Goal: Task Accomplishment & Management: Manage account settings

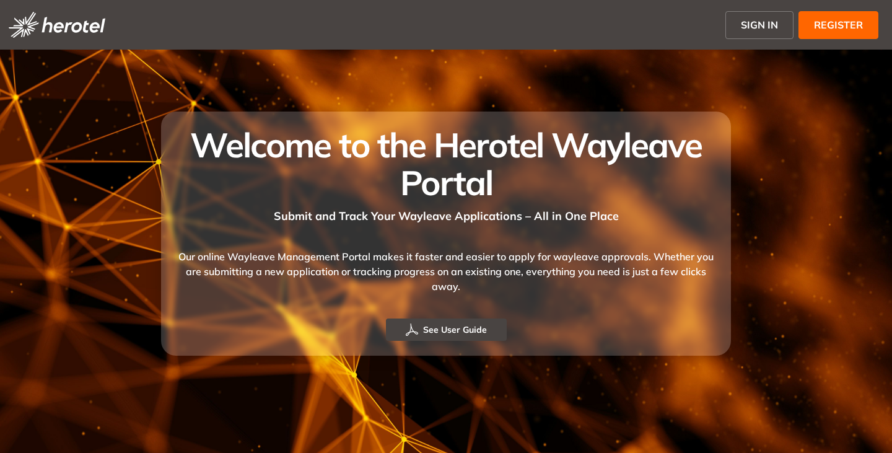
click at [748, 30] on span "SIGN IN" at bounding box center [759, 24] width 37 height 15
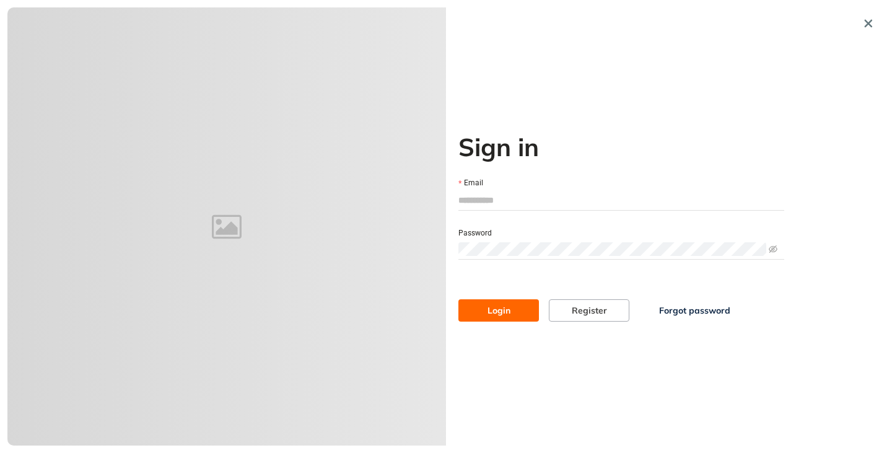
click at [472, 194] on input "Email" at bounding box center [621, 200] width 326 height 19
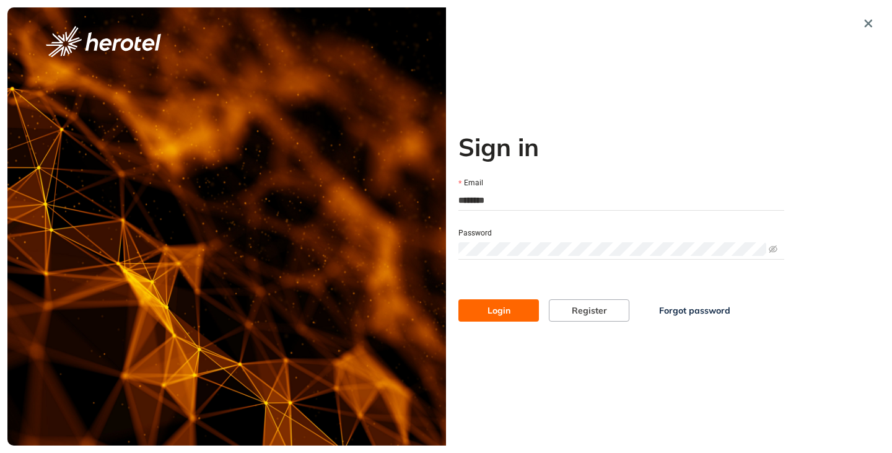
type input "**********"
click at [458, 299] on button "Login" at bounding box center [498, 310] width 81 height 22
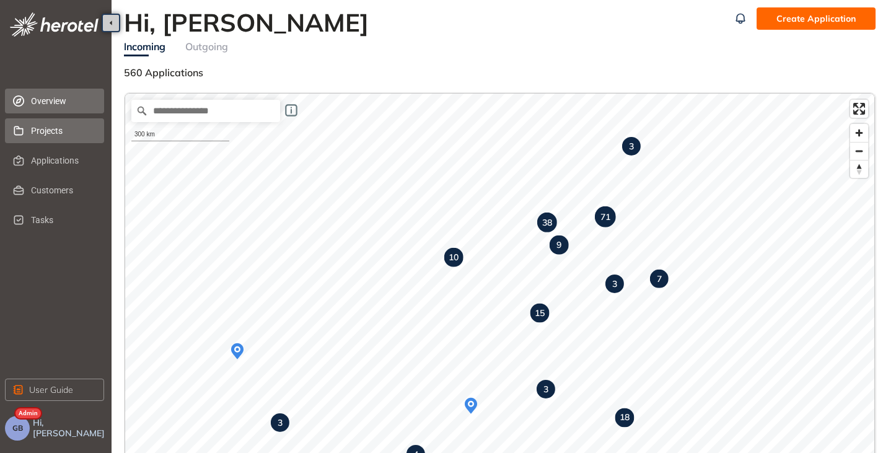
click at [33, 129] on span "Projects" at bounding box center [62, 130] width 63 height 25
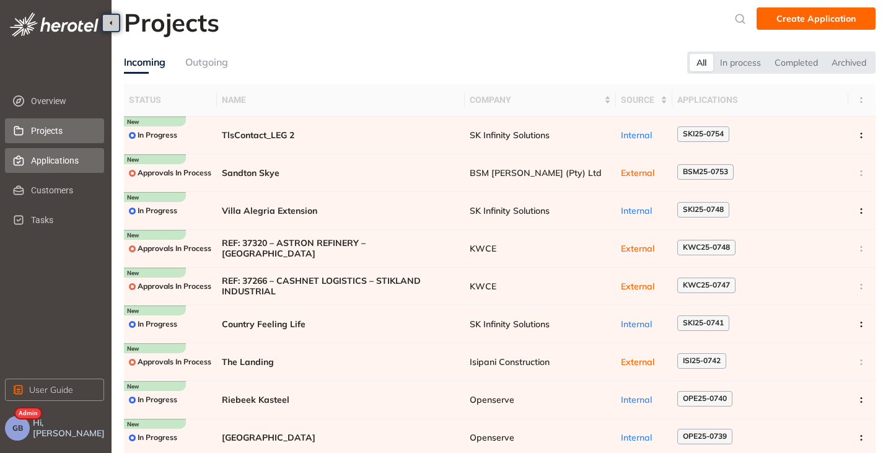
click at [59, 162] on span "Applications" at bounding box center [62, 160] width 63 height 25
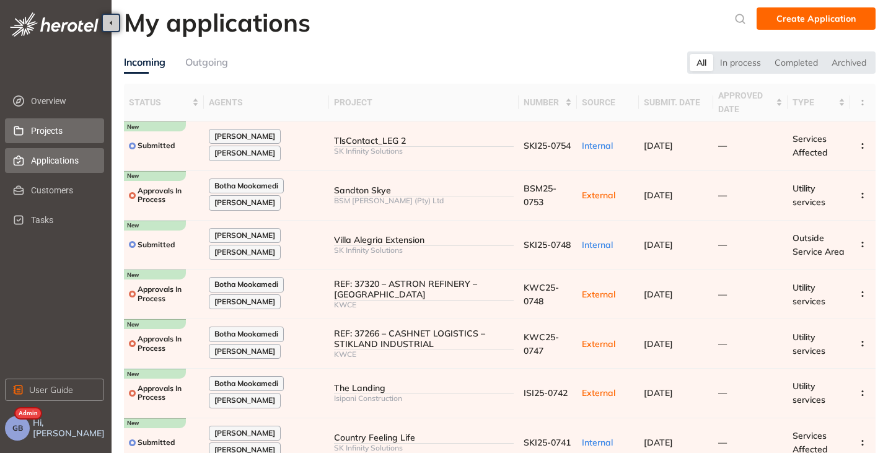
click at [50, 130] on span "Projects" at bounding box center [62, 130] width 63 height 25
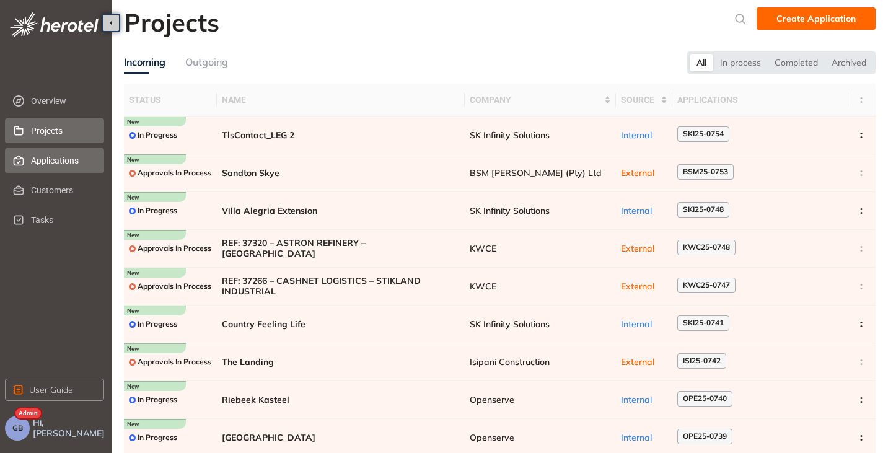
click at [43, 161] on span "Applications" at bounding box center [62, 160] width 63 height 25
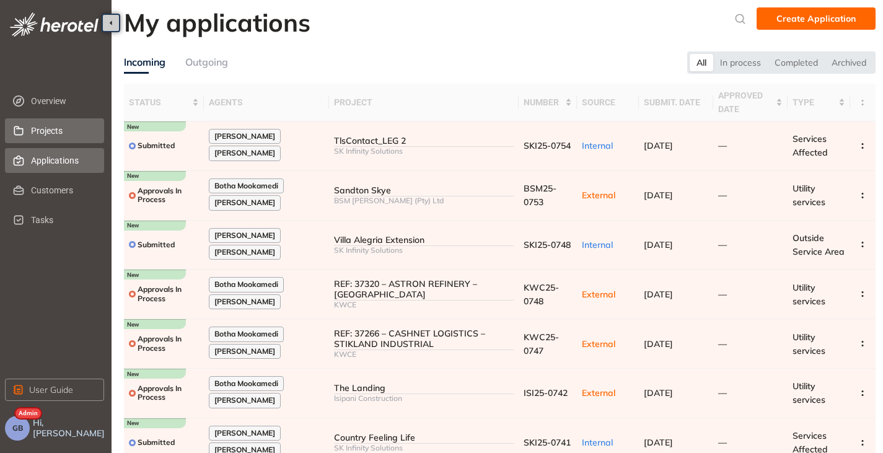
click at [29, 141] on li "Projects" at bounding box center [54, 130] width 99 height 25
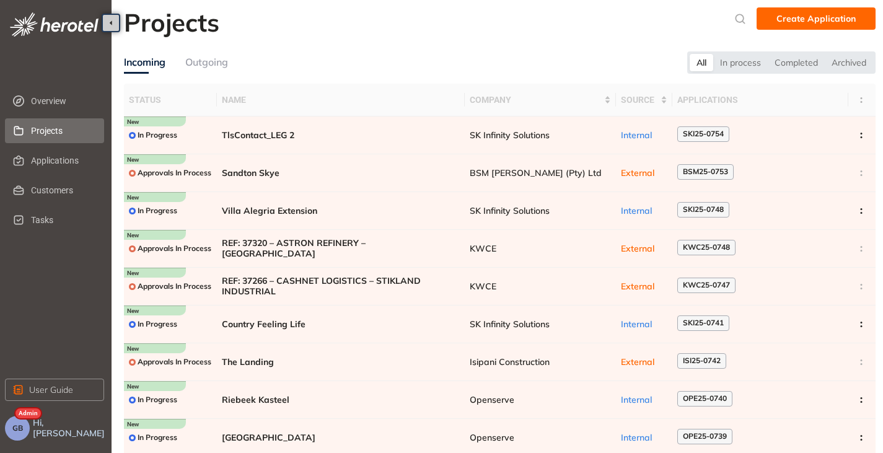
click at [27, 426] on button "GB" at bounding box center [17, 428] width 25 height 25
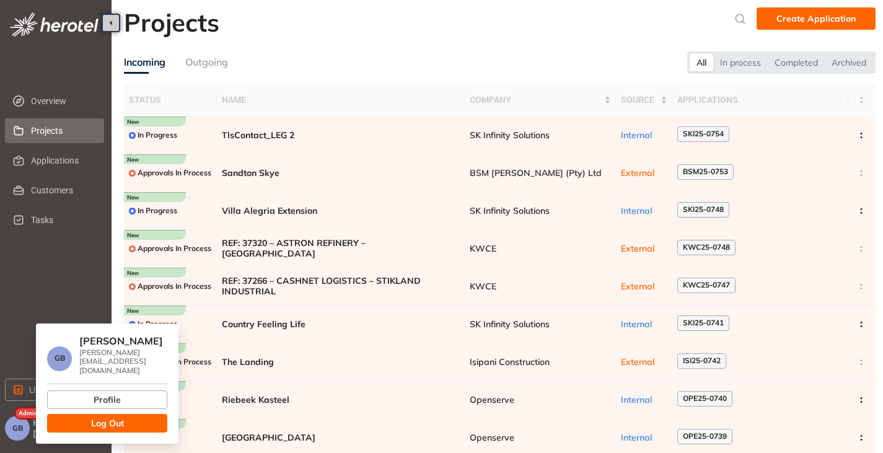
click at [80, 416] on button "Log Out" at bounding box center [107, 423] width 120 height 19
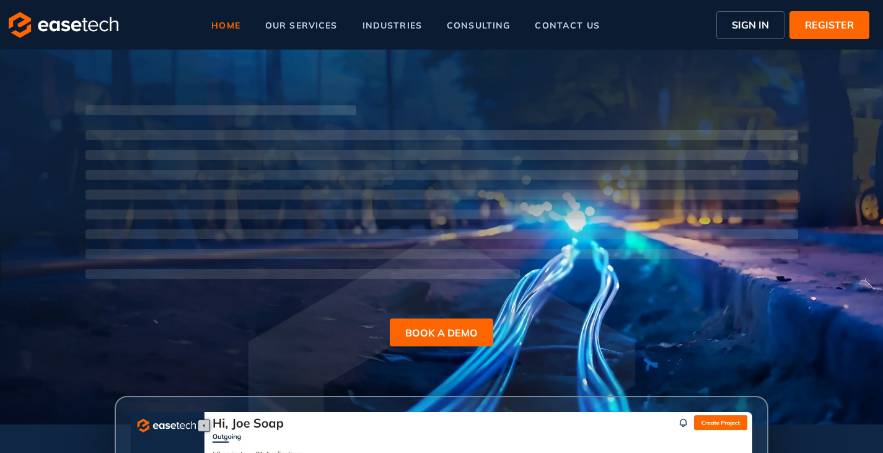
click at [776, 17] on button "SIGN IN" at bounding box center [750, 25] width 68 height 28
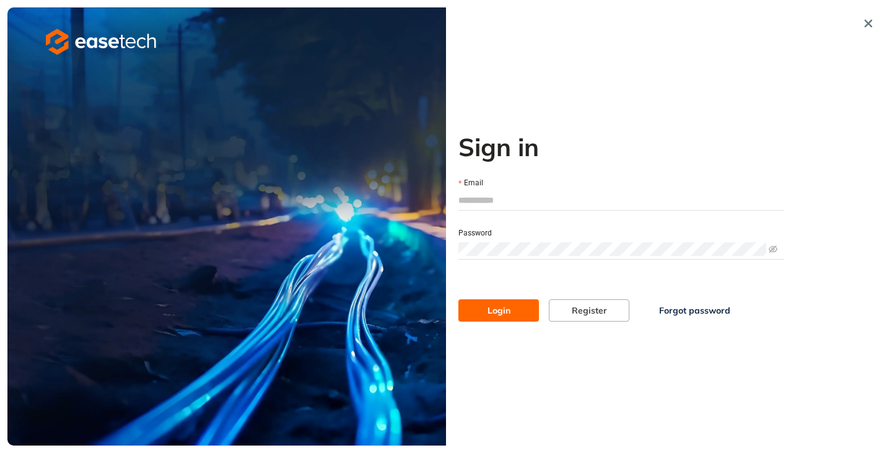
click at [483, 191] on input "Email" at bounding box center [621, 200] width 326 height 19
type input "**********"
click at [491, 308] on span "Login" at bounding box center [499, 311] width 23 height 14
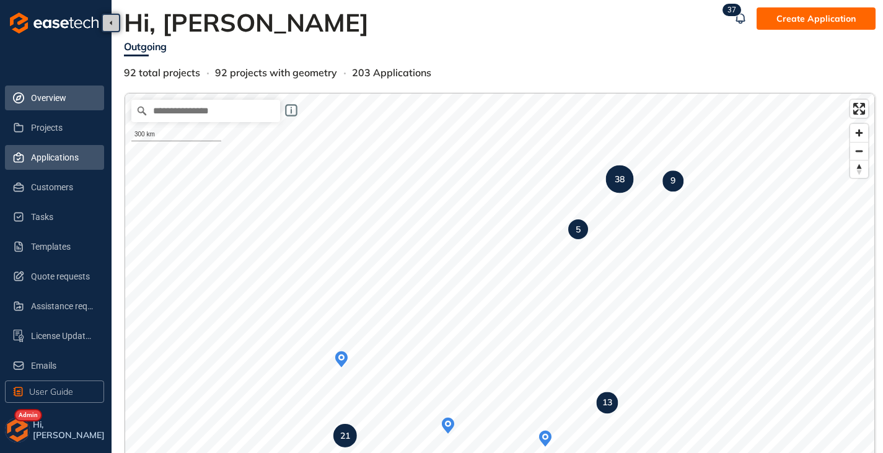
click at [41, 162] on span "Applications" at bounding box center [62, 157] width 63 height 25
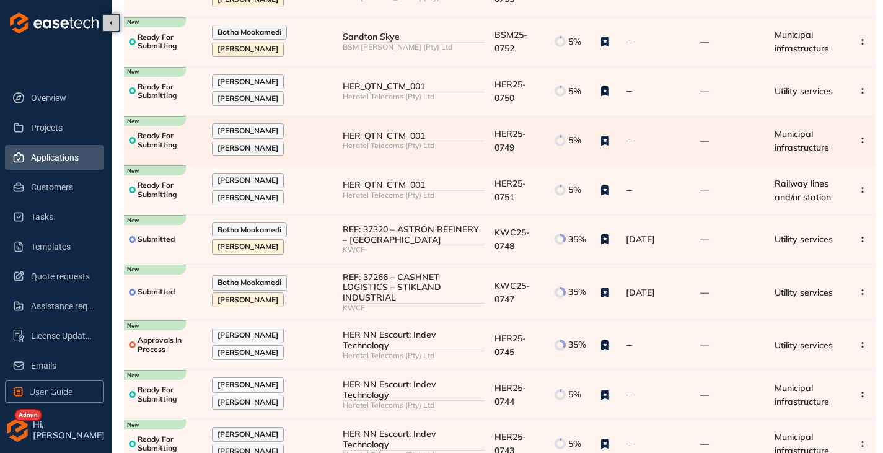
scroll to position [186, 0]
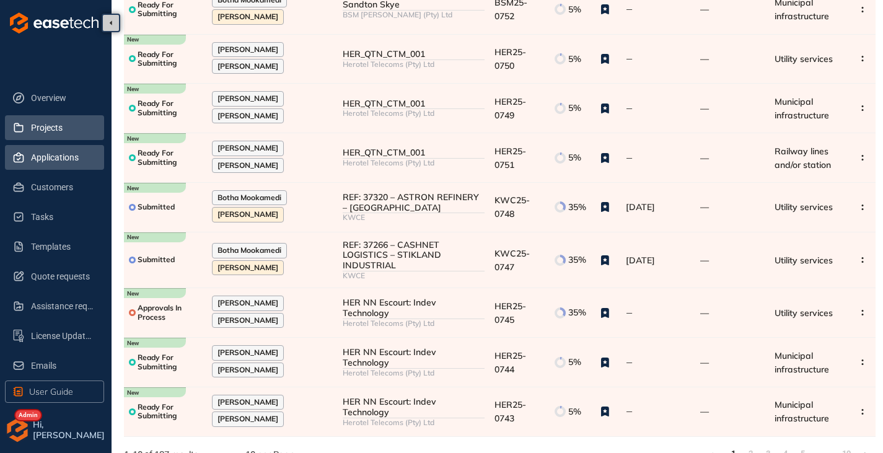
click at [32, 120] on span "Projects" at bounding box center [62, 127] width 63 height 25
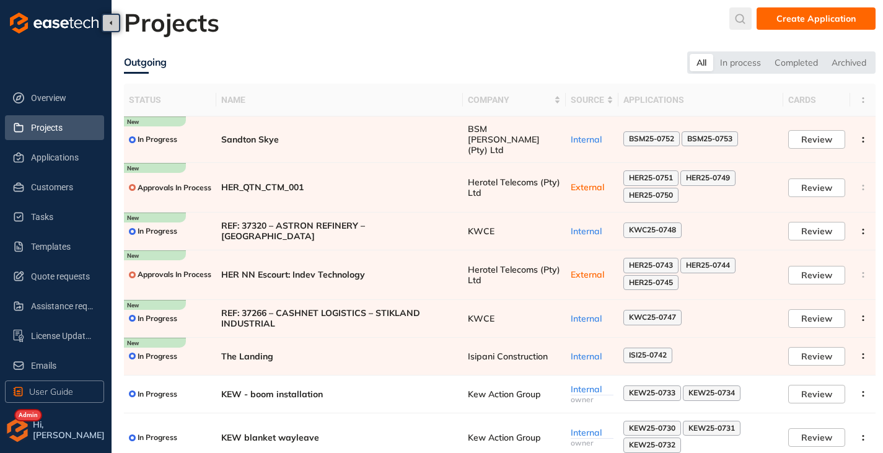
click at [739, 22] on icon "submit" at bounding box center [740, 19] width 10 height 10
click at [655, 23] on input "text" at bounding box center [649, 21] width 94 height 19
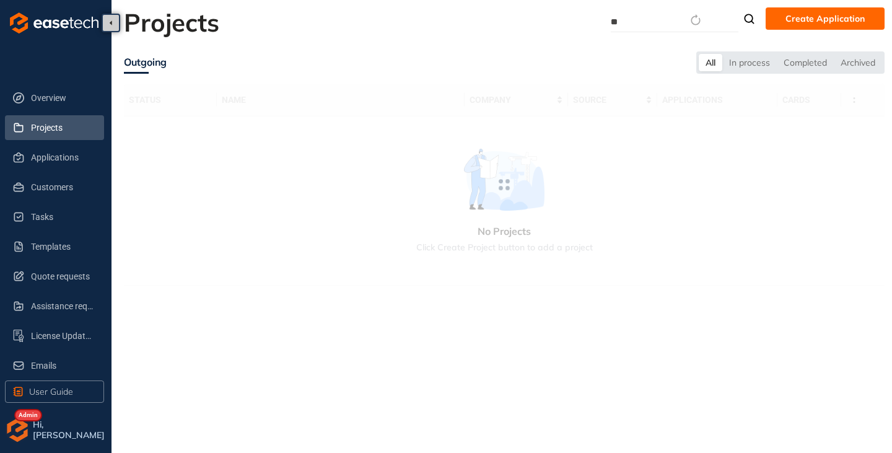
type input "*"
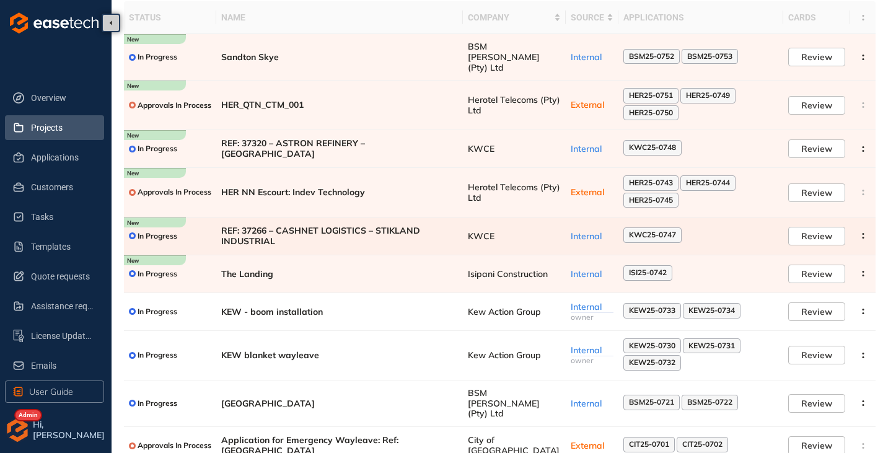
scroll to position [111, 0]
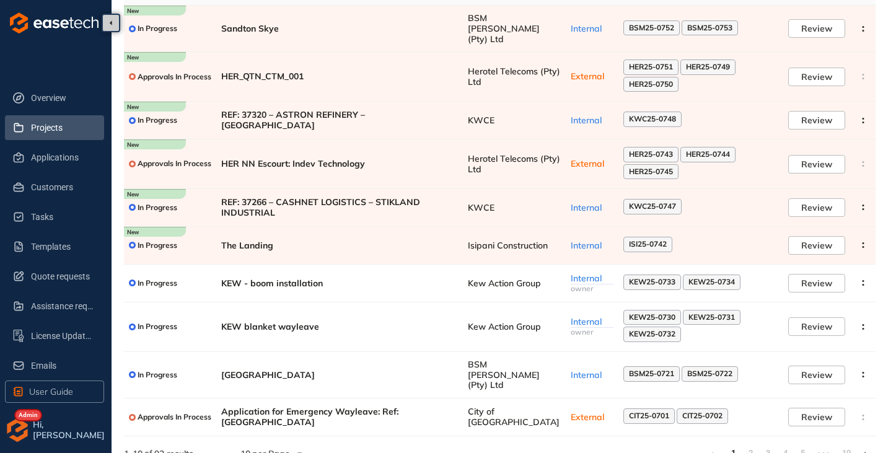
click at [867, 444] on li at bounding box center [866, 454] width 20 height 20
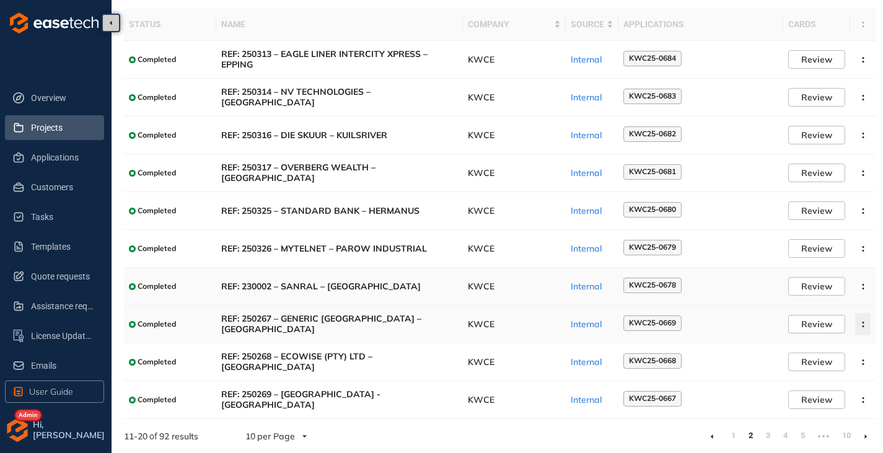
scroll to position [76, 0]
click at [866, 432] on link at bounding box center [865, 436] width 3 height 10
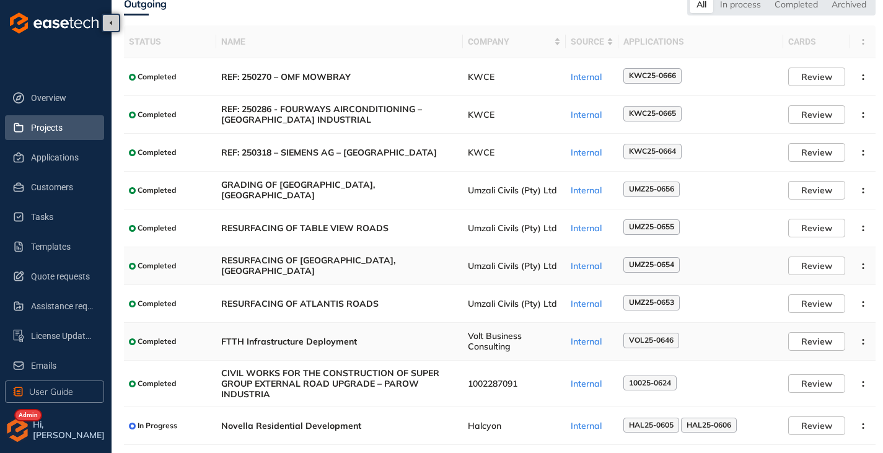
scroll to position [85, 0]
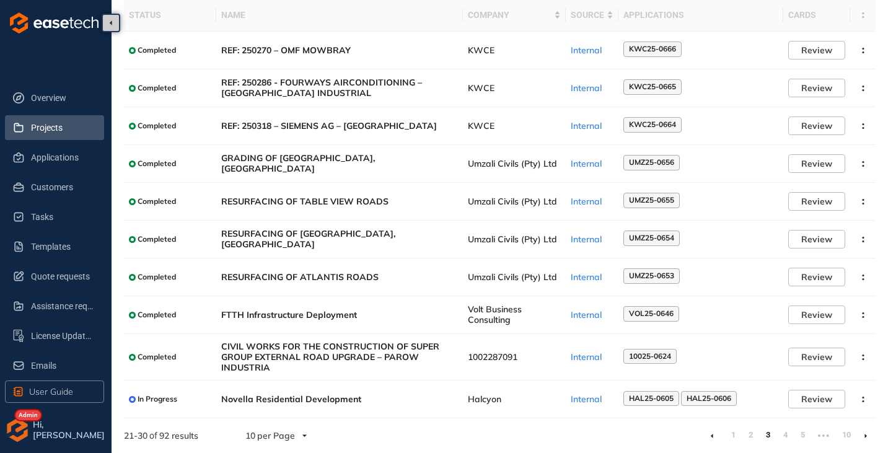
click at [867, 436] on li at bounding box center [866, 436] width 20 height 20
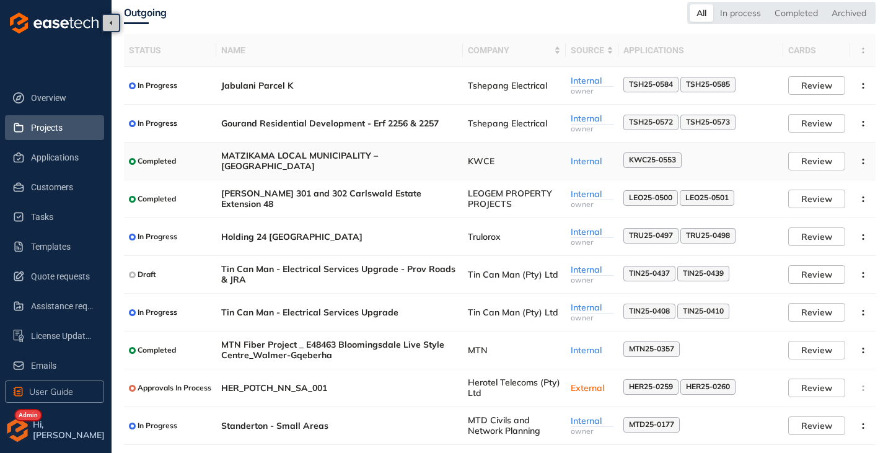
scroll to position [76, 0]
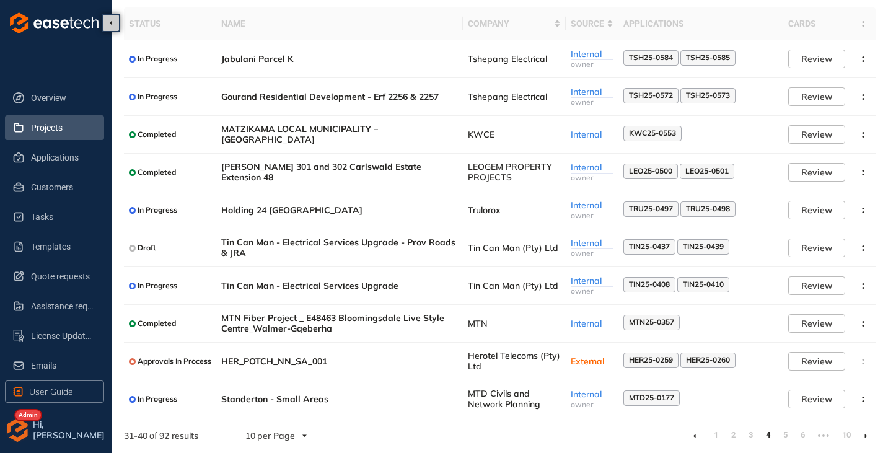
click at [862, 434] on li at bounding box center [866, 436] width 20 height 20
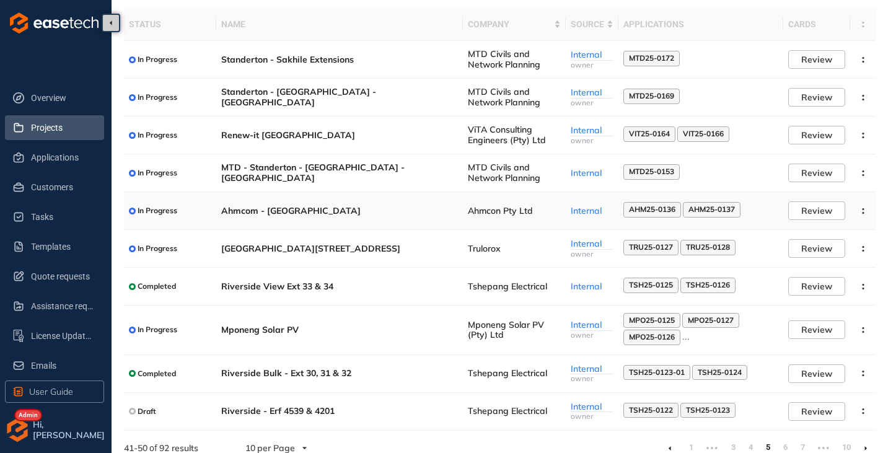
scroll to position [88, 0]
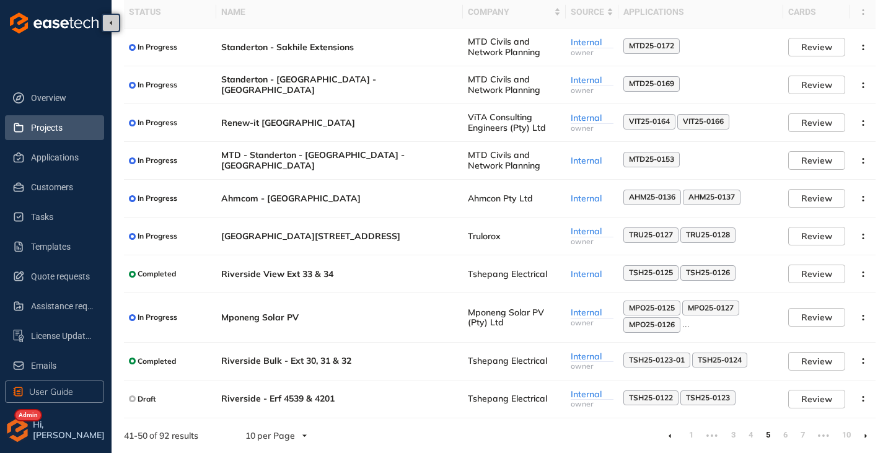
click at [866, 436] on icon at bounding box center [865, 436] width 2 height 4
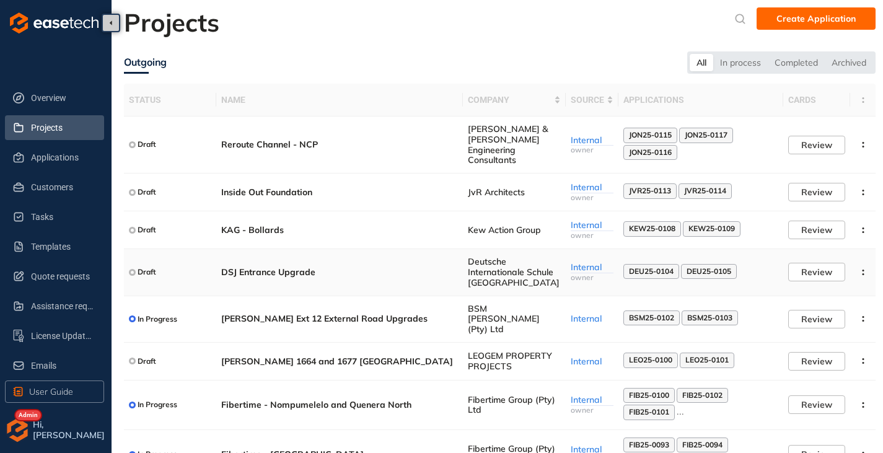
click at [449, 273] on td "DSJ Entrance Upgrade" at bounding box center [339, 272] width 247 height 46
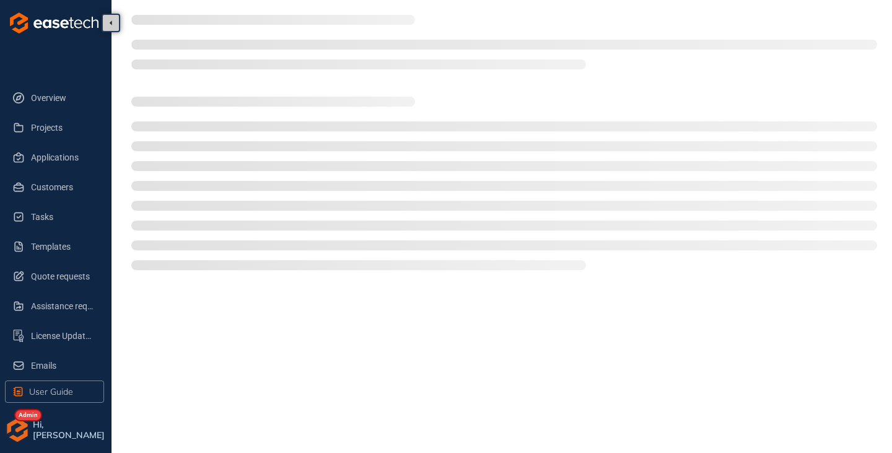
type textarea "**********"
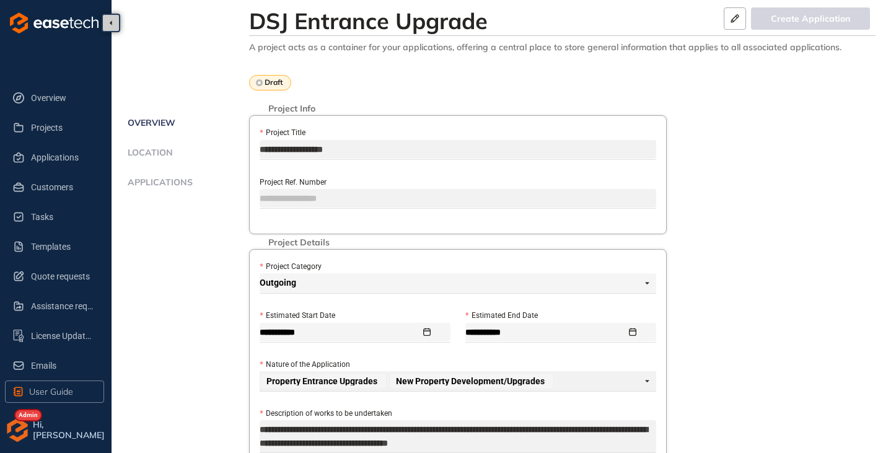
click at [143, 183] on span "Applications" at bounding box center [158, 182] width 69 height 11
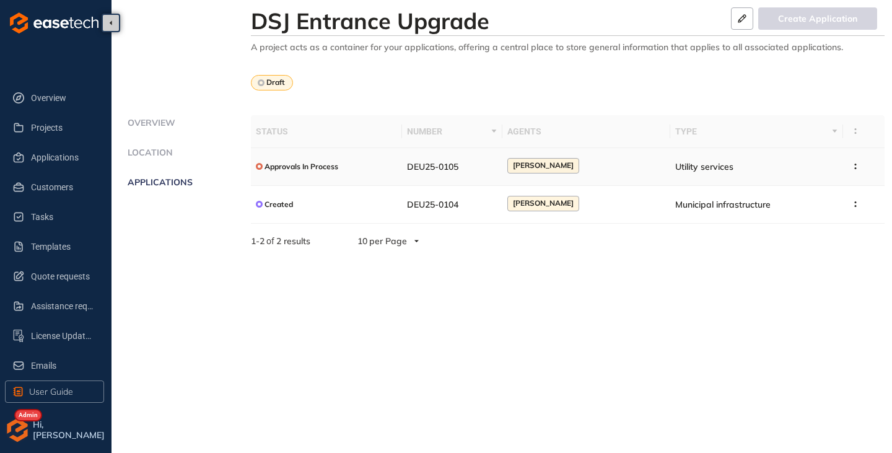
click at [482, 170] on td "DEU25-0105" at bounding box center [452, 167] width 100 height 38
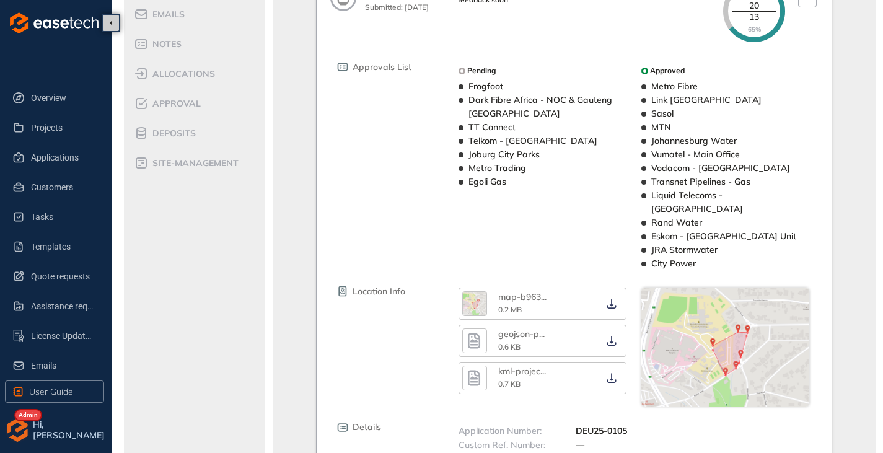
scroll to position [186, 0]
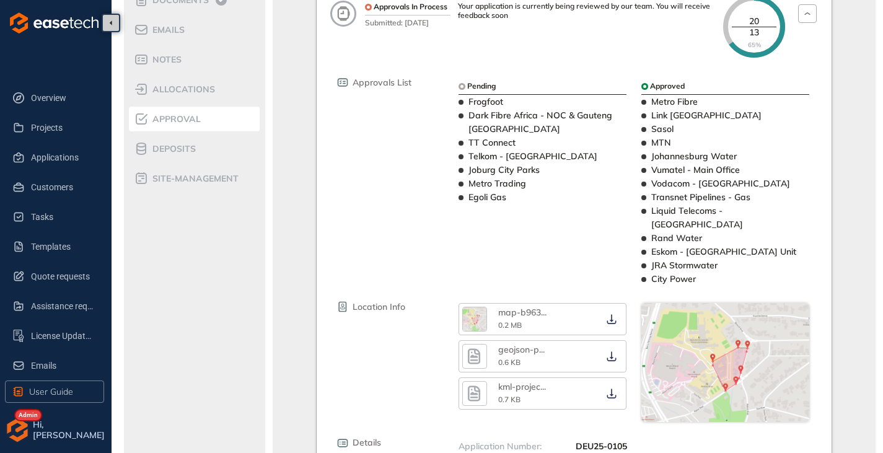
click at [159, 112] on div "Approval" at bounding box center [186, 119] width 105 height 15
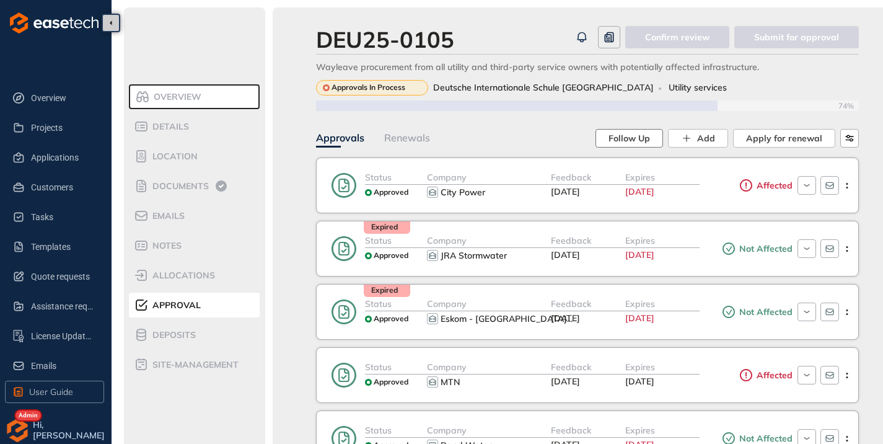
click at [634, 136] on span "Follow Up" at bounding box center [629, 138] width 42 height 14
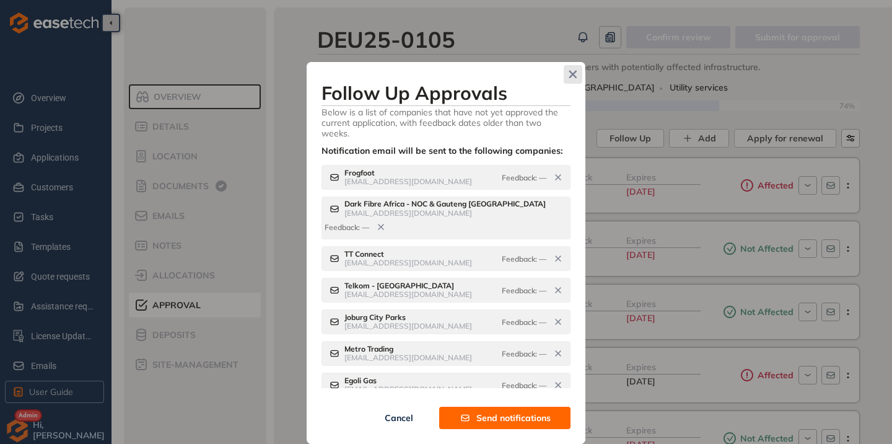
click at [574, 76] on icon "Close" at bounding box center [572, 74] width 7 height 7
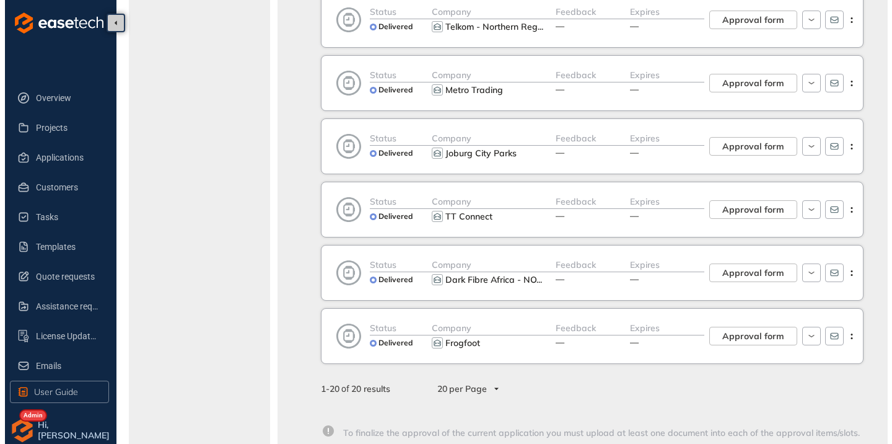
scroll to position [1053, 0]
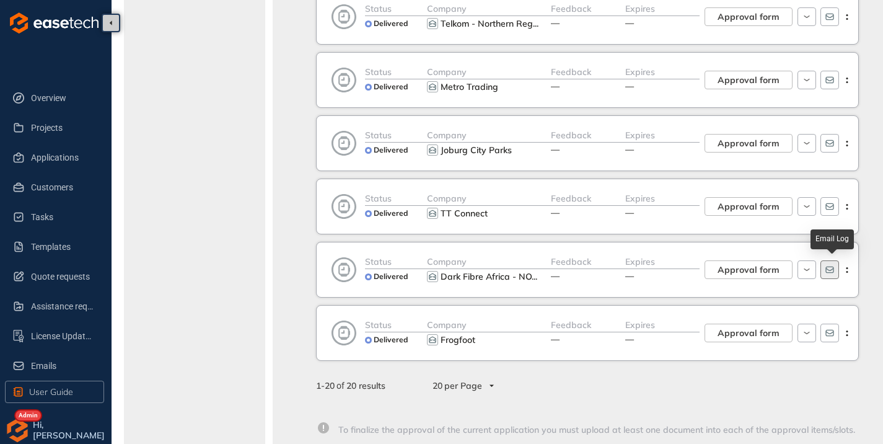
click at [829, 266] on icon "button" at bounding box center [830, 270] width 10 height 10
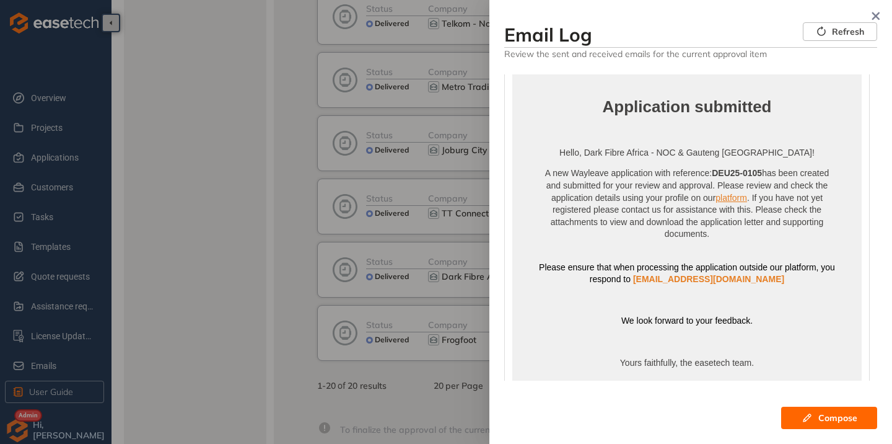
scroll to position [0, 0]
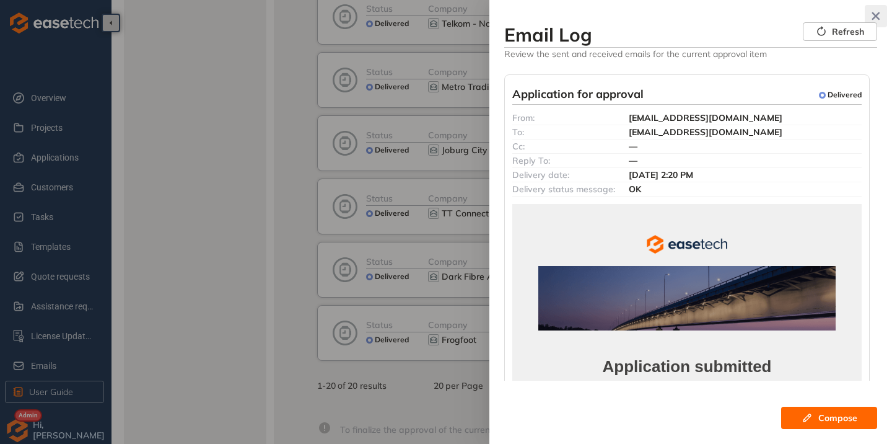
click at [880, 18] on icon "button" at bounding box center [876, 16] width 12 height 9
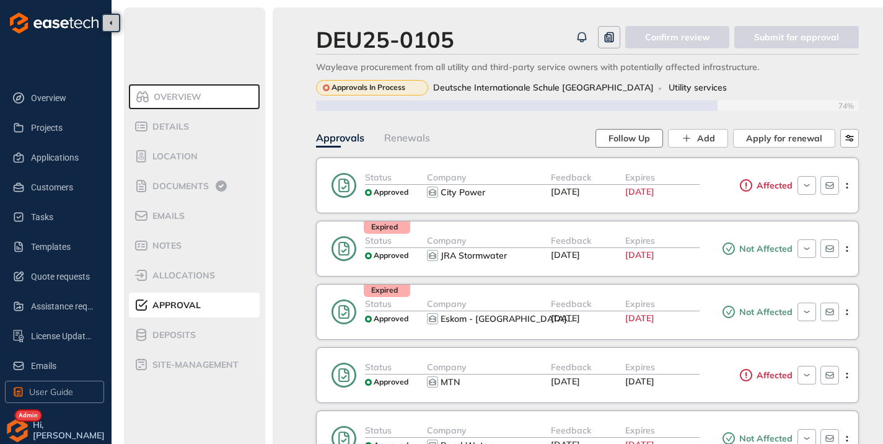
click at [618, 135] on span "Follow Up" at bounding box center [629, 138] width 42 height 14
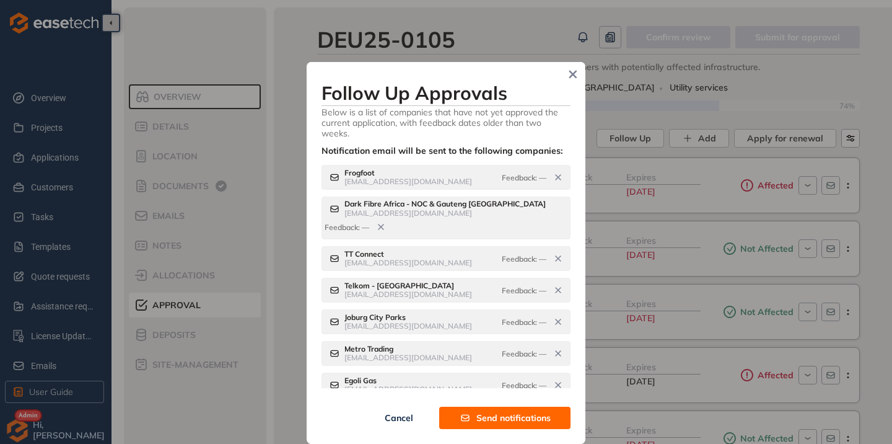
click at [503, 424] on span "Send notifications" at bounding box center [513, 418] width 74 height 14
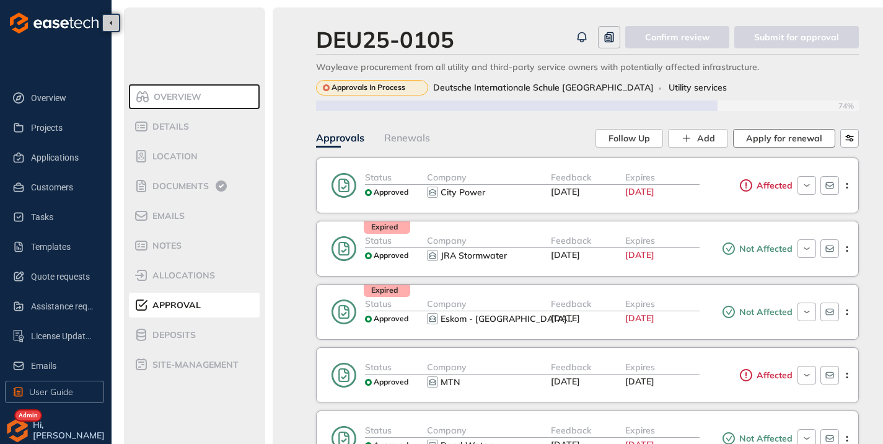
click at [789, 133] on span "Apply for renewal" at bounding box center [784, 138] width 76 height 14
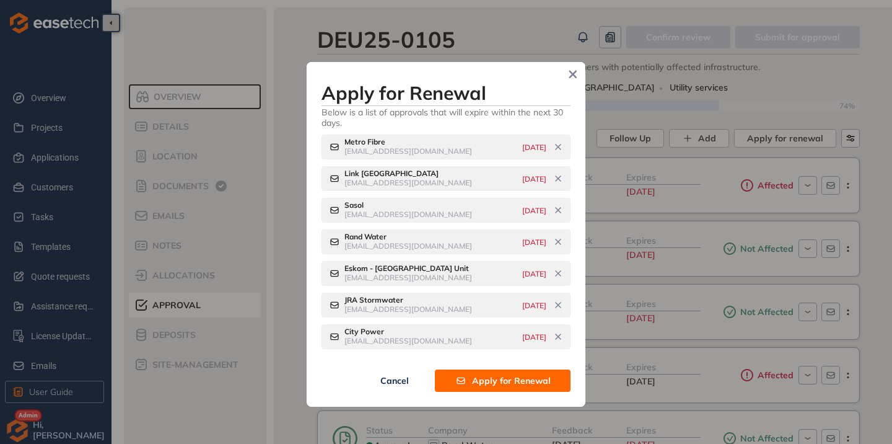
click at [504, 384] on span "Apply for Renewal" at bounding box center [511, 381] width 79 height 14
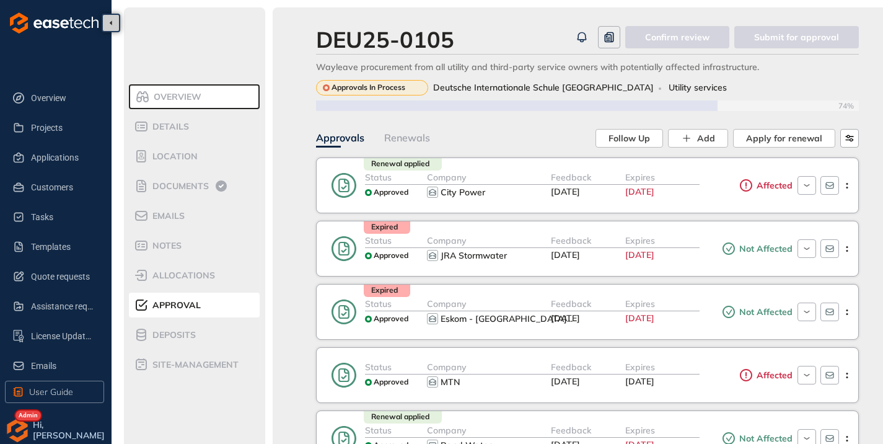
click at [410, 138] on div "Renewals" at bounding box center [407, 137] width 46 height 15
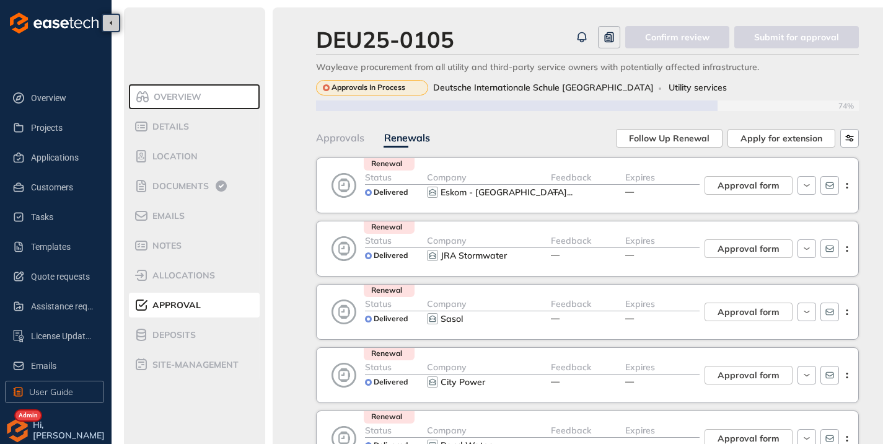
click at [338, 144] on div "Approvals" at bounding box center [340, 137] width 48 height 15
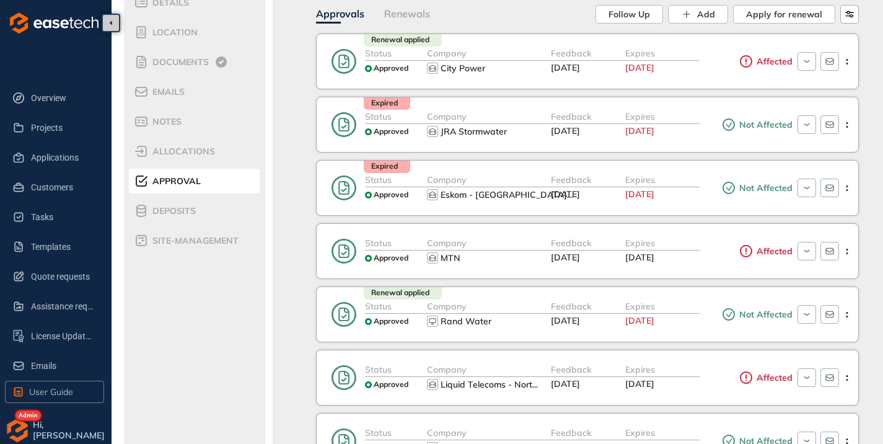
scroll to position [62, 0]
